Goal: Task Accomplishment & Management: Use online tool/utility

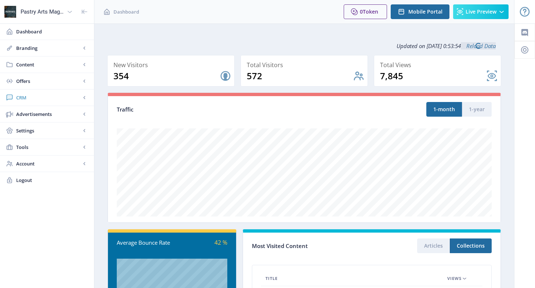
click at [34, 98] on span "CRM" at bounding box center [48, 97] width 65 height 7
click at [38, 113] on span "Readers" at bounding box center [54, 113] width 63 height 7
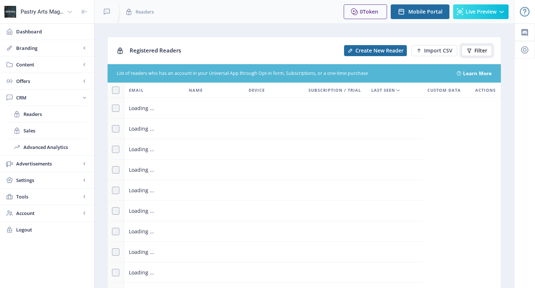
click at [473, 47] on button "Filter" at bounding box center [476, 50] width 30 height 11
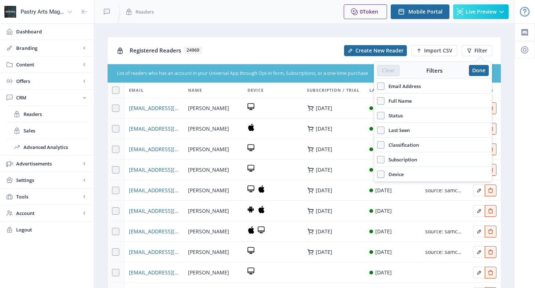
click at [417, 86] on span "Email Address" at bounding box center [402, 86] width 36 height 9
click at [377, 86] on input "Email Address" at bounding box center [377, 86] width 0 height 0
checkbox input "true"
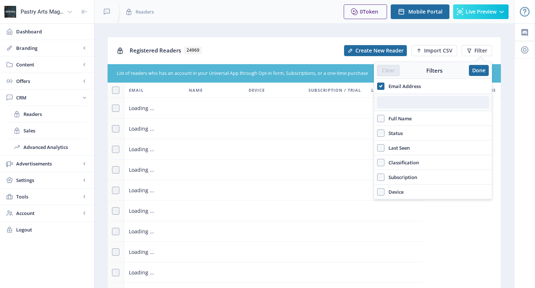
click at [404, 102] on input "text" at bounding box center [433, 102] width 112 height 12
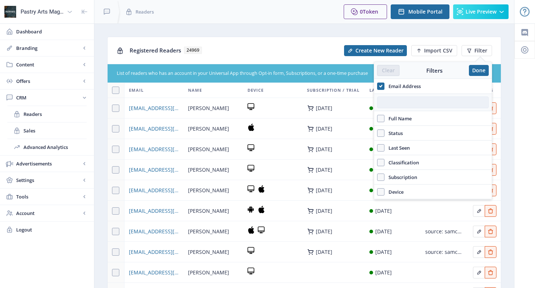
paste input "jack.hertz@qq.com"
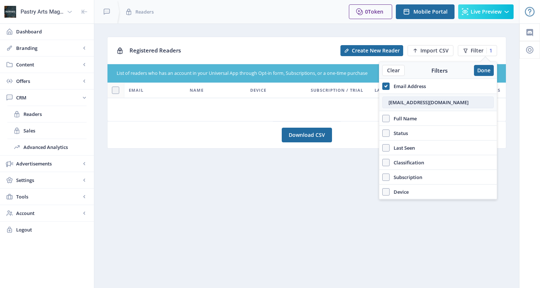
click at [389, 102] on input "jack.hertz@qq.com" at bounding box center [438, 102] width 112 height 12
drag, startPoint x: 441, startPoint y: 101, endPoint x: 383, endPoint y: 108, distance: 59.2
click at [383, 108] on div "jack.hertz@qq.com" at bounding box center [437, 103] width 117 height 18
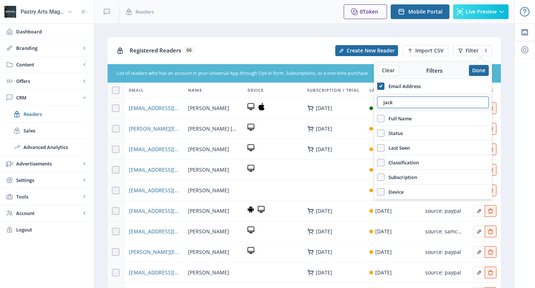
drag, startPoint x: 401, startPoint y: 105, endPoint x: 352, endPoint y: 99, distance: 49.1
click at [352, 99] on nb-layout "Pastry Arts Magazine Dashboard Branding App Appearance Brand Brief Pages SEO We…" at bounding box center [267, 189] width 535 height 378
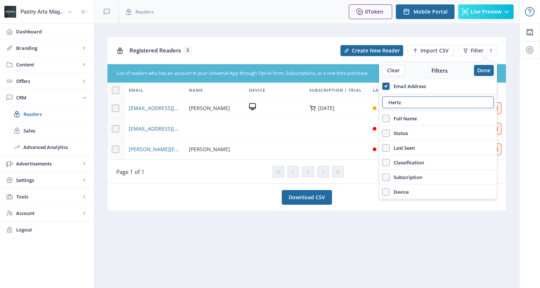
type input "Hertz"
click at [186, 193] on nb-card "Download CSV" at bounding box center [306, 197] width 399 height 27
click at [419, 253] on nb-layout-column "Registered Readers 3 Create New Reader Import CSV Filter 1 List of readers who …" at bounding box center [307, 155] width 426 height 265
click at [349, 237] on nb-layout-column "Registered Readers 3 Create New Reader Import CSV Filter 1 List of readers who …" at bounding box center [307, 155] width 426 height 265
click at [326, 226] on nb-layout-column "Registered Readers 3 Create New Reader Import CSV Filter 1 List of readers who …" at bounding box center [307, 155] width 426 height 265
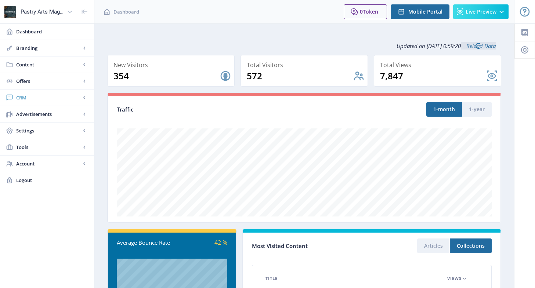
click at [40, 96] on span "CRM" at bounding box center [48, 97] width 65 height 7
click at [40, 112] on span "Readers" at bounding box center [54, 113] width 63 height 7
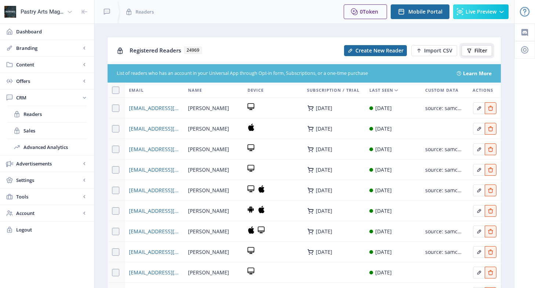
click at [478, 51] on span "Filter" at bounding box center [480, 51] width 13 height 6
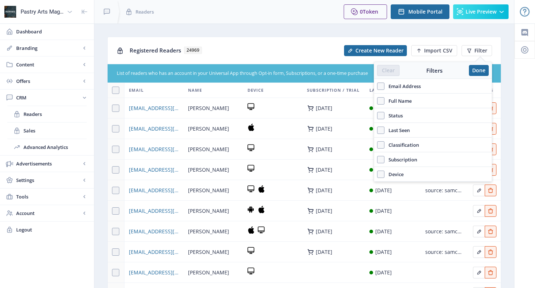
click at [393, 102] on span "Full Name" at bounding box center [397, 100] width 27 height 9
click at [377, 101] on input "Full Name" at bounding box center [377, 101] width 0 height 0
checkbox input "true"
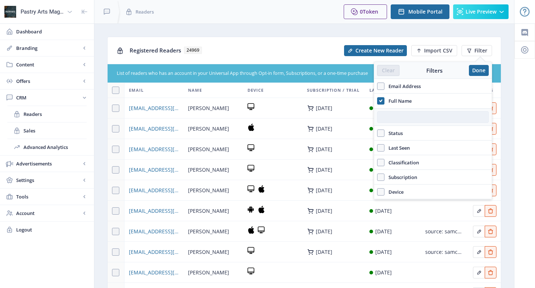
click at [398, 118] on input "text" at bounding box center [433, 117] width 112 height 12
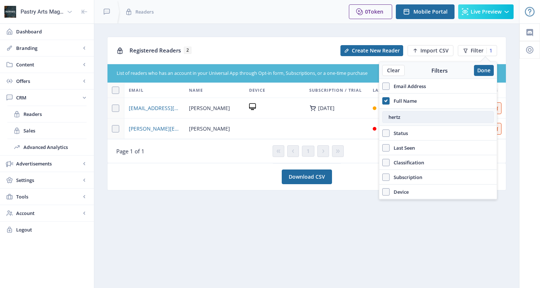
click at [397, 118] on input "hertz" at bounding box center [438, 117] width 112 height 12
drag, startPoint x: 404, startPoint y: 117, endPoint x: 382, endPoint y: 115, distance: 22.4
click at [382, 115] on div "hertz" at bounding box center [437, 117] width 117 height 18
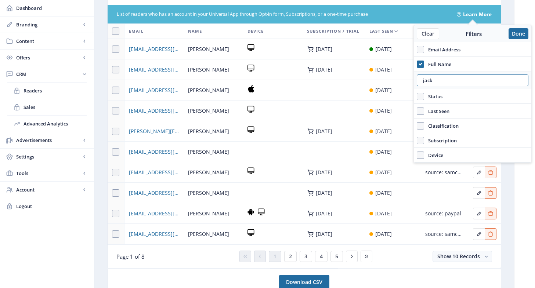
scroll to position [73, 0]
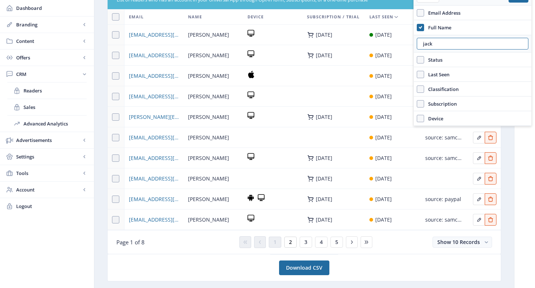
type input "jack"
click at [292, 240] on button "2" at bounding box center [290, 242] width 12 height 11
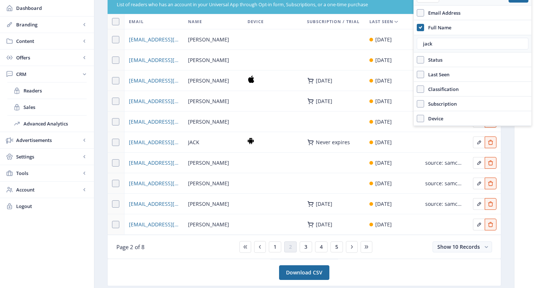
scroll to position [73, 0]
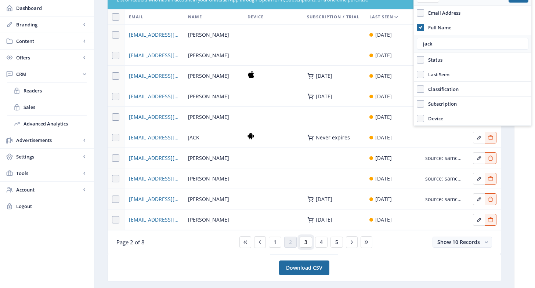
click at [303, 241] on button "3" at bounding box center [305, 242] width 12 height 11
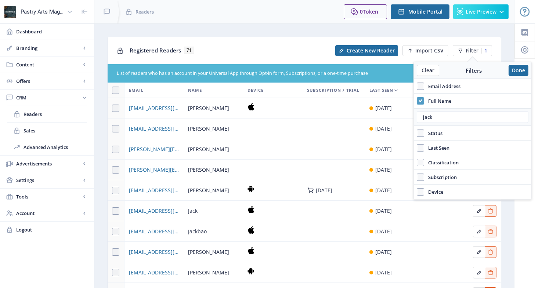
click at [418, 100] on use at bounding box center [419, 100] width 3 height 3
click at [417, 101] on input "Full Name" at bounding box center [416, 101] width 0 height 0
checkbox input "false"
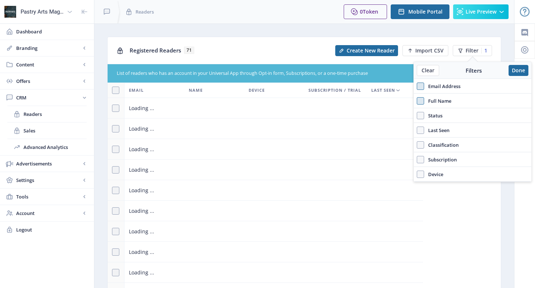
click at [422, 86] on span at bounding box center [419, 86] width 7 height 7
click at [417, 86] on input "Email Address" at bounding box center [416, 86] width 0 height 0
checkbox input "true"
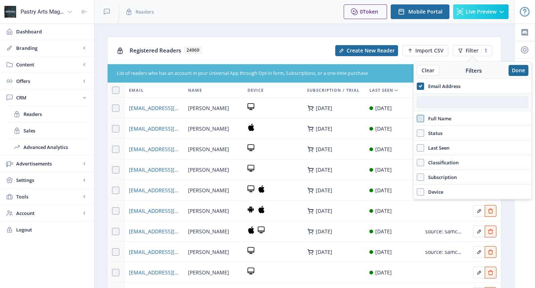
click at [432, 103] on input "text" at bounding box center [472, 102] width 112 height 12
paste input "[EMAIL_ADDRESS][DOMAIN_NAME]"
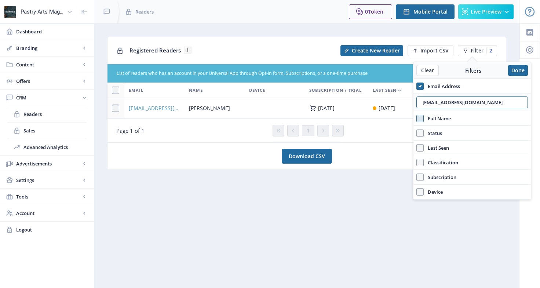
type input "[EMAIL_ADDRESS][DOMAIN_NAME]"
click at [154, 107] on span "[EMAIL_ADDRESS][DOMAIN_NAME]" at bounding box center [154, 108] width 51 height 9
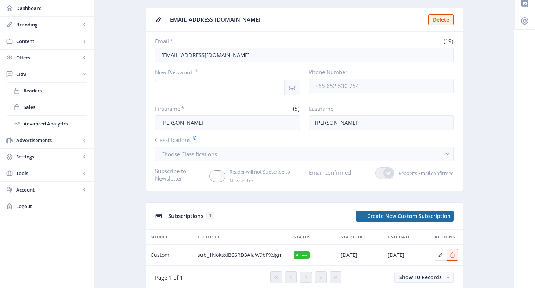
scroll to position [56, 0]
